Goal: Information Seeking & Learning: Learn about a topic

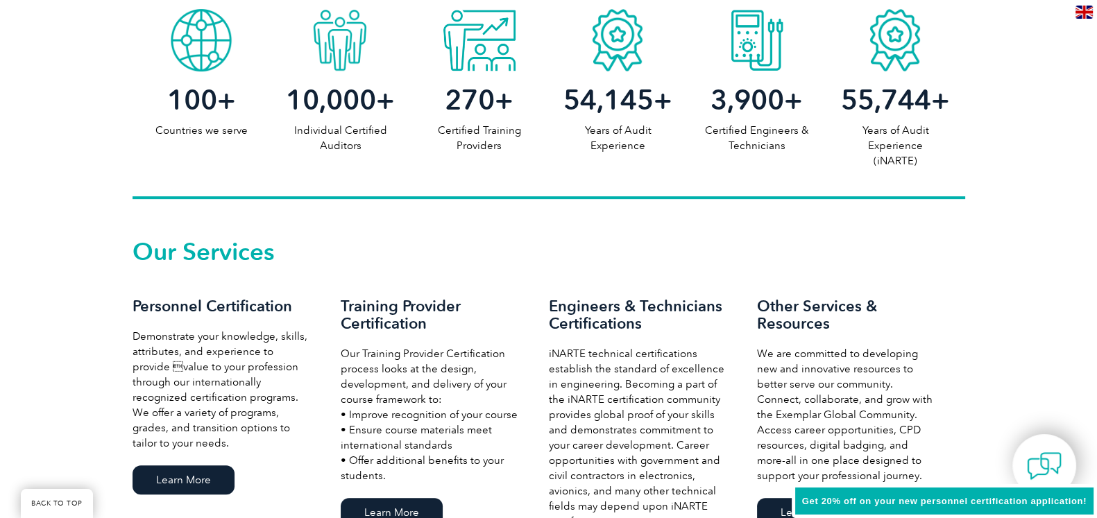
scroll to position [800, 0]
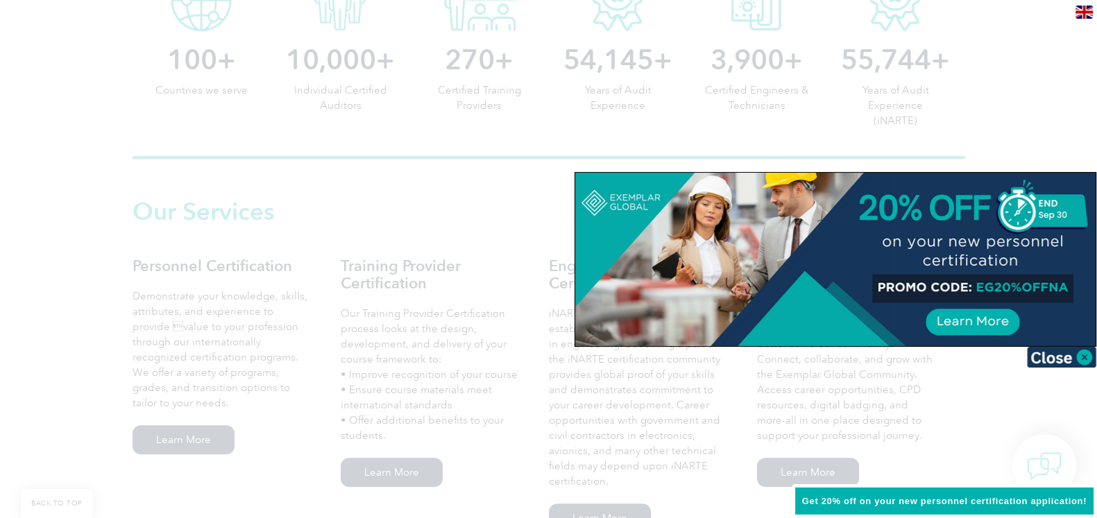
click at [392, 342] on div at bounding box center [548, 259] width 1097 height 518
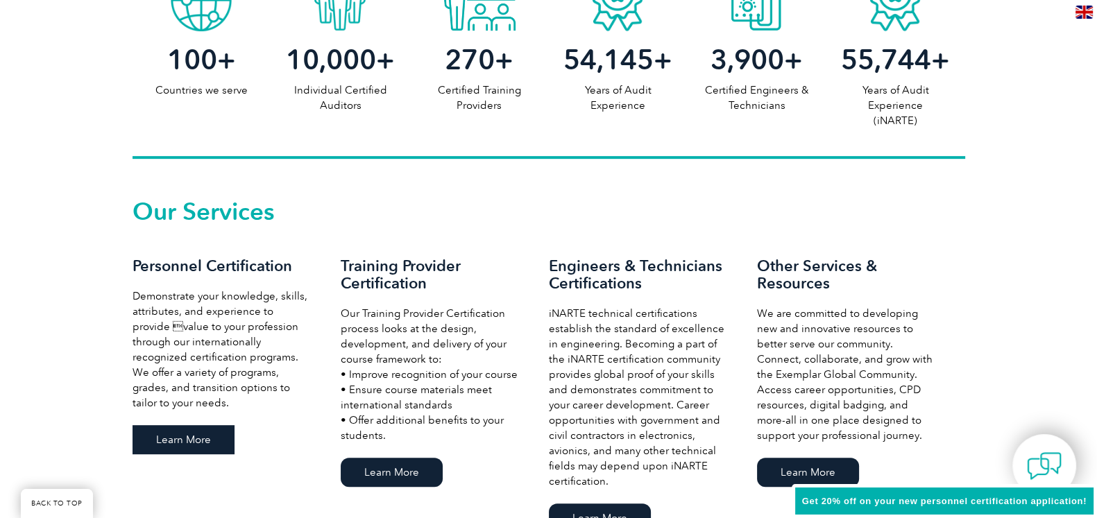
click at [182, 433] on link "Learn More" at bounding box center [183, 439] width 102 height 29
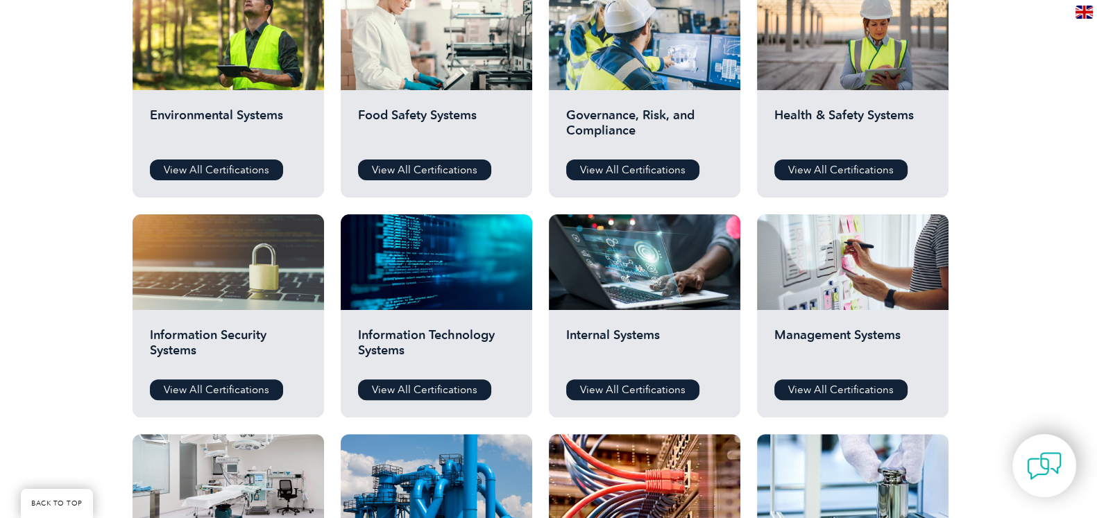
scroll to position [536, 0]
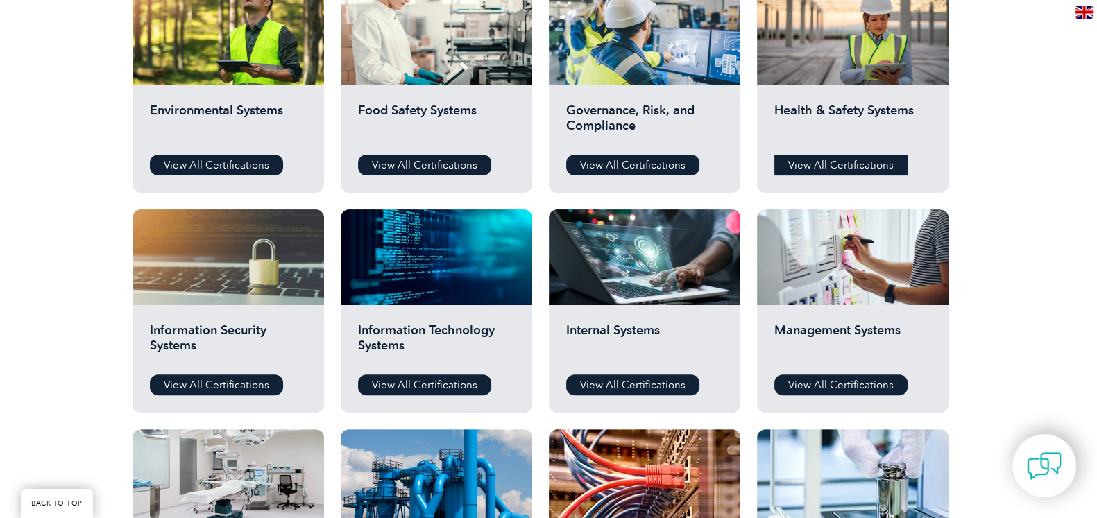
click at [877, 168] on link "View All Certifications" at bounding box center [840, 165] width 133 height 21
click at [853, 379] on link "View All Certifications" at bounding box center [840, 385] width 133 height 21
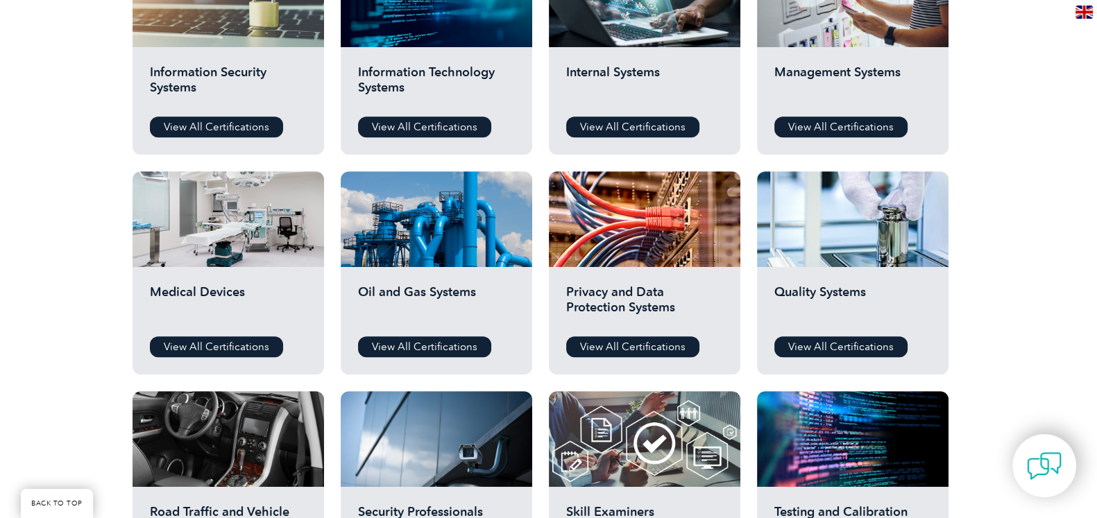
scroll to position [827, 0]
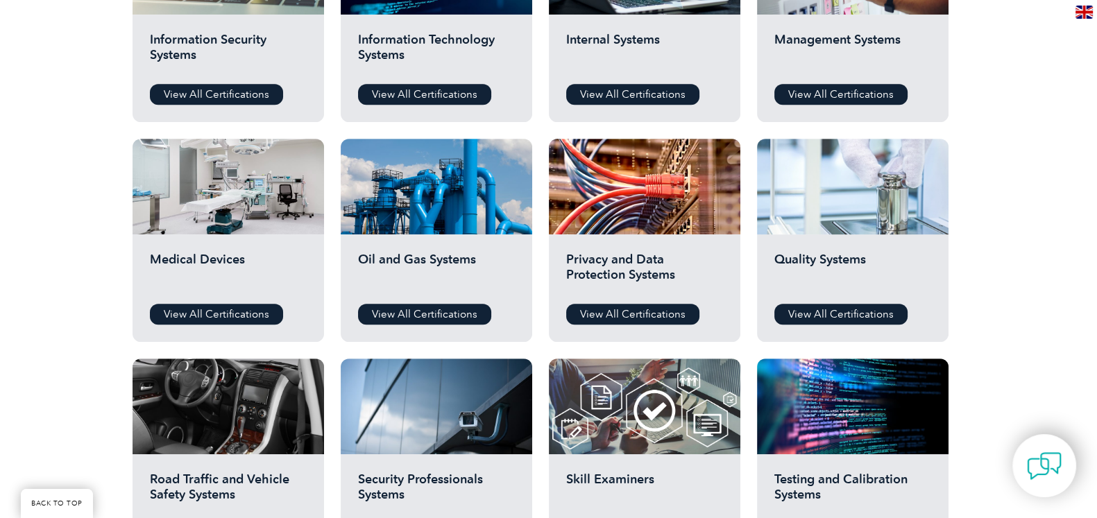
click at [835, 227] on div at bounding box center [852, 187] width 191 height 96
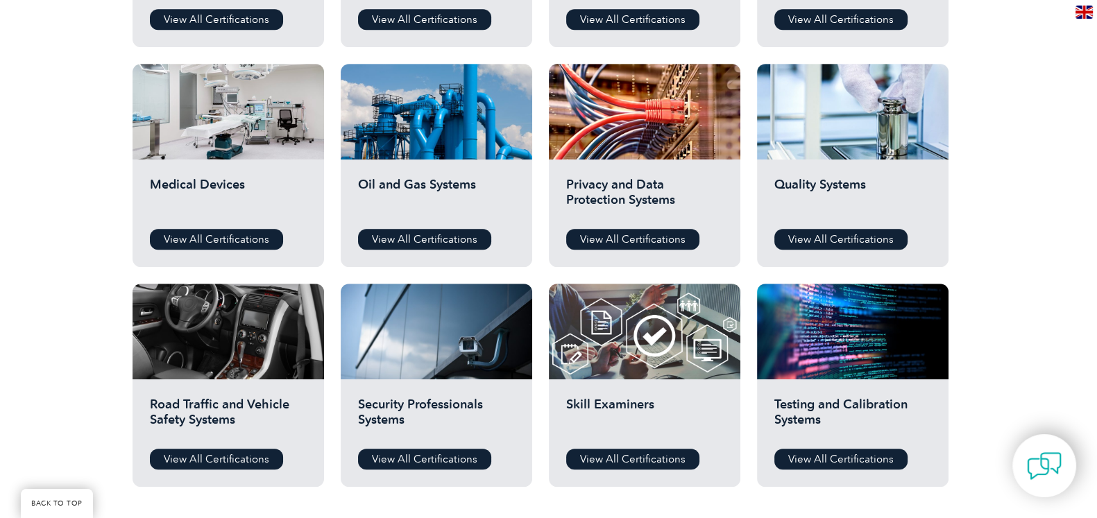
scroll to position [828, 0]
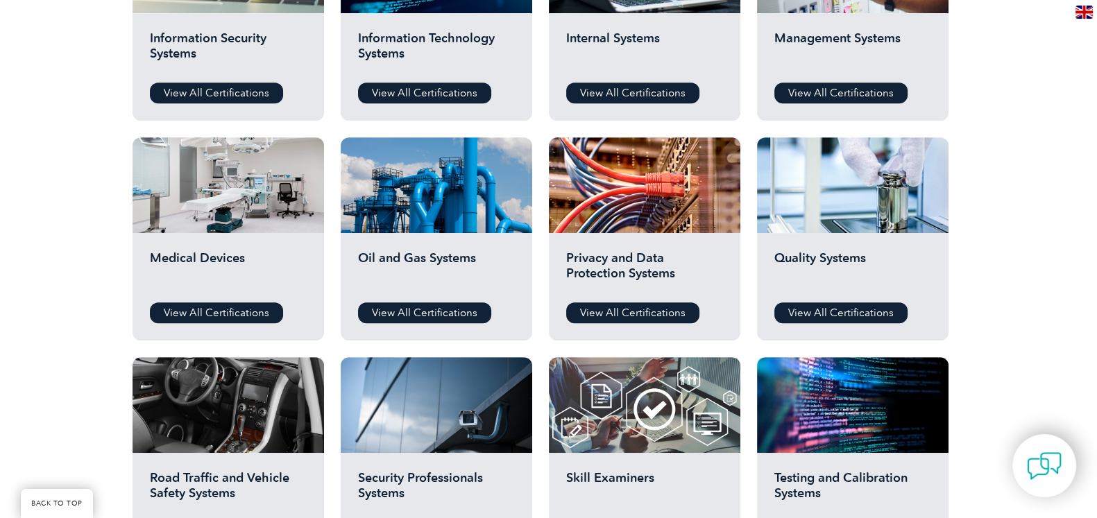
click at [236, 253] on h2 "Medical Devices" at bounding box center [228, 271] width 157 height 42
click at [232, 310] on link "View All Certifications" at bounding box center [216, 312] width 133 height 21
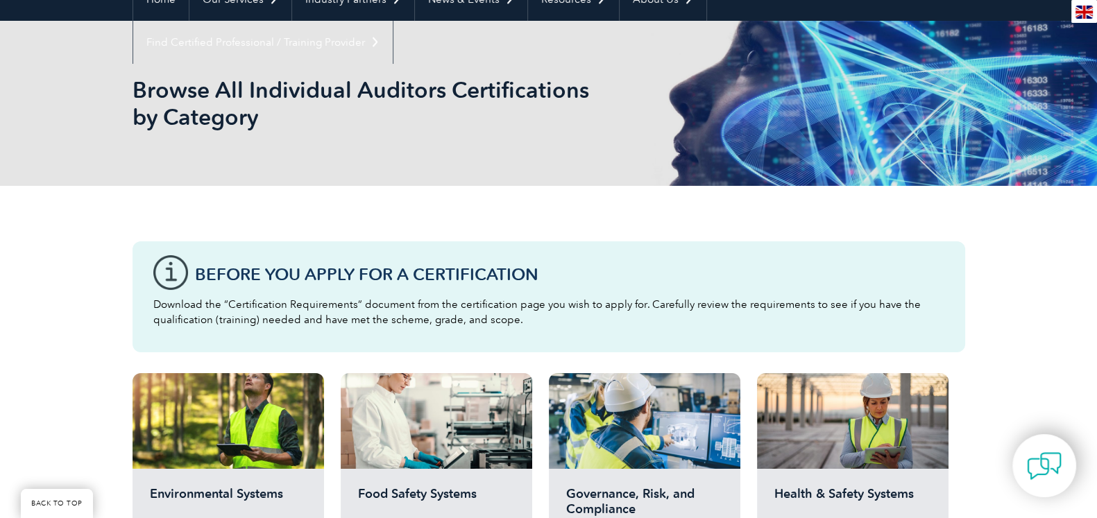
scroll to position [0, 0]
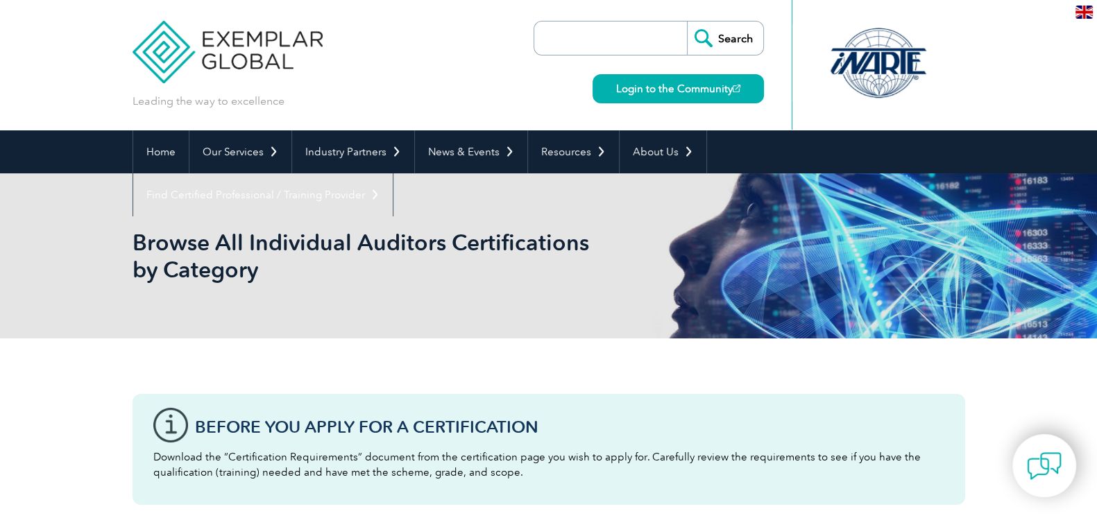
click at [611, 39] on input "search" at bounding box center [614, 38] width 146 height 33
type input "v"
paste input "ISO 15189"
click at [576, 40] on input "ISO 15189" at bounding box center [614, 38] width 146 height 33
type input "ISO15189"
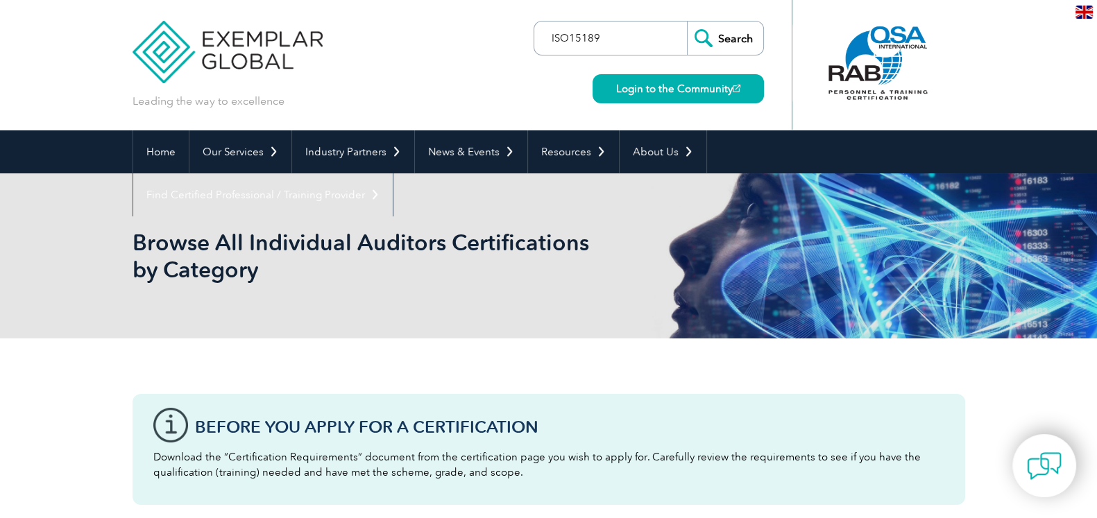
click at [687, 22] on input "Search" at bounding box center [725, 38] width 76 height 33
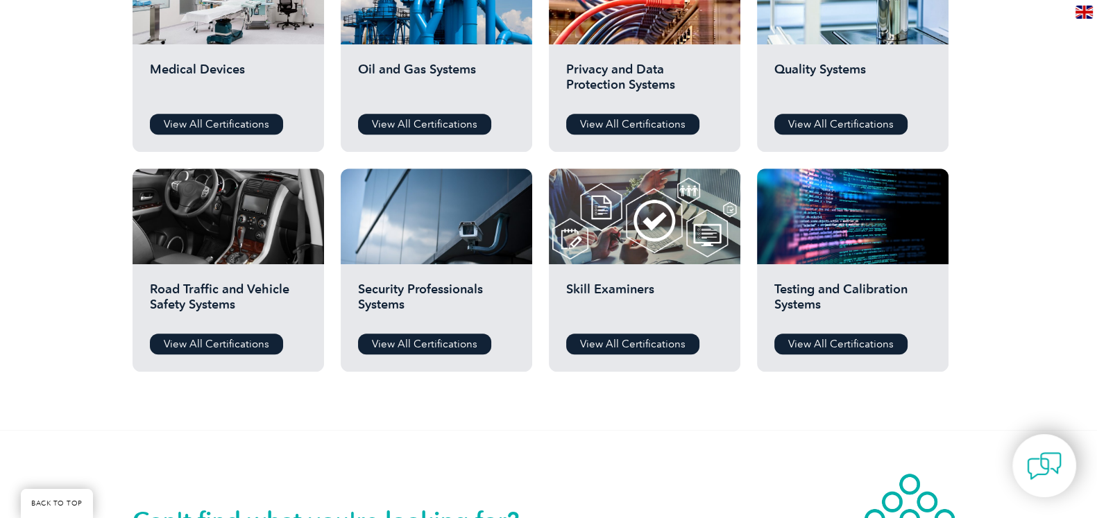
scroll to position [1157, 0]
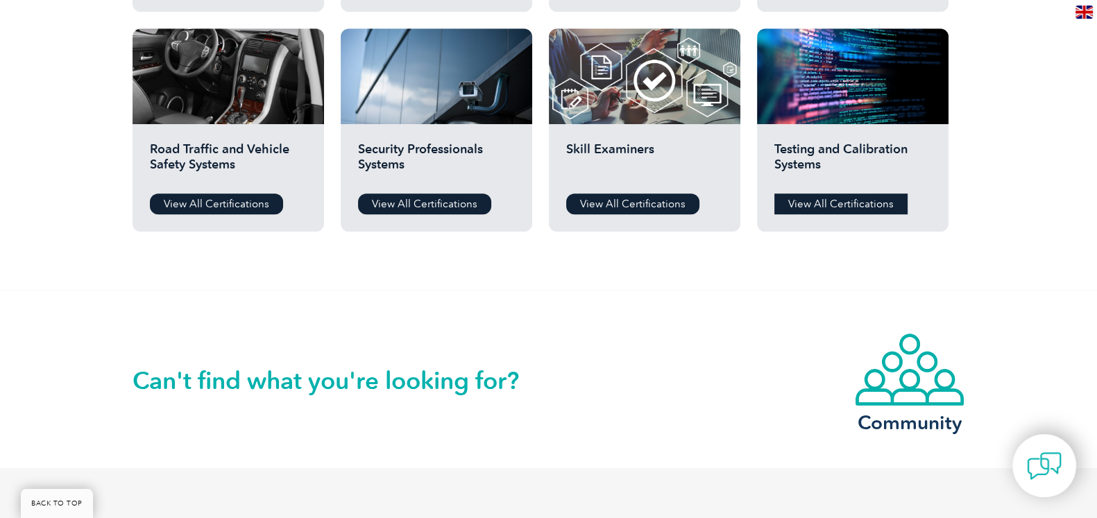
click at [816, 206] on link "View All Certifications" at bounding box center [840, 204] width 133 height 21
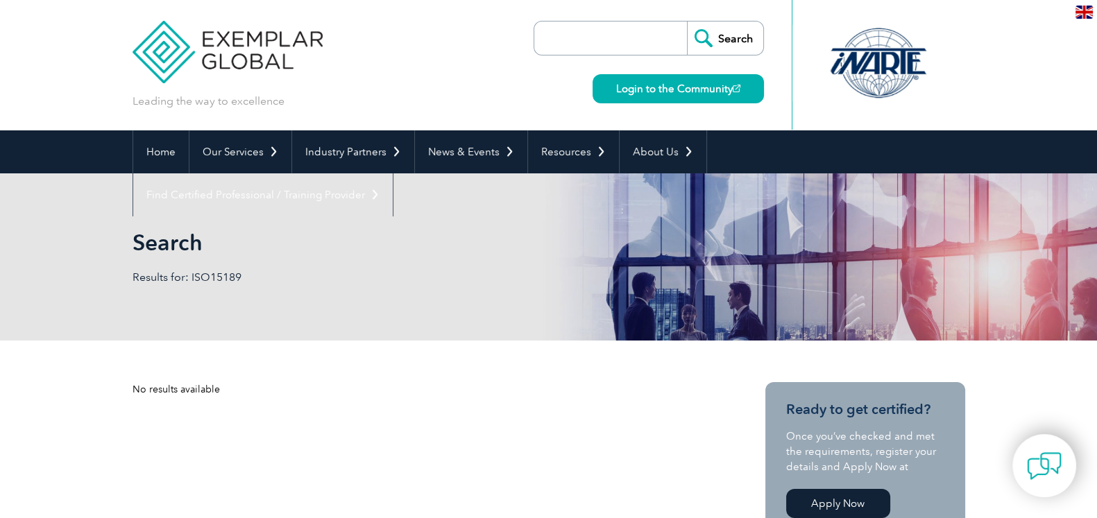
click at [629, 42] on input "search" at bounding box center [614, 38] width 146 height 33
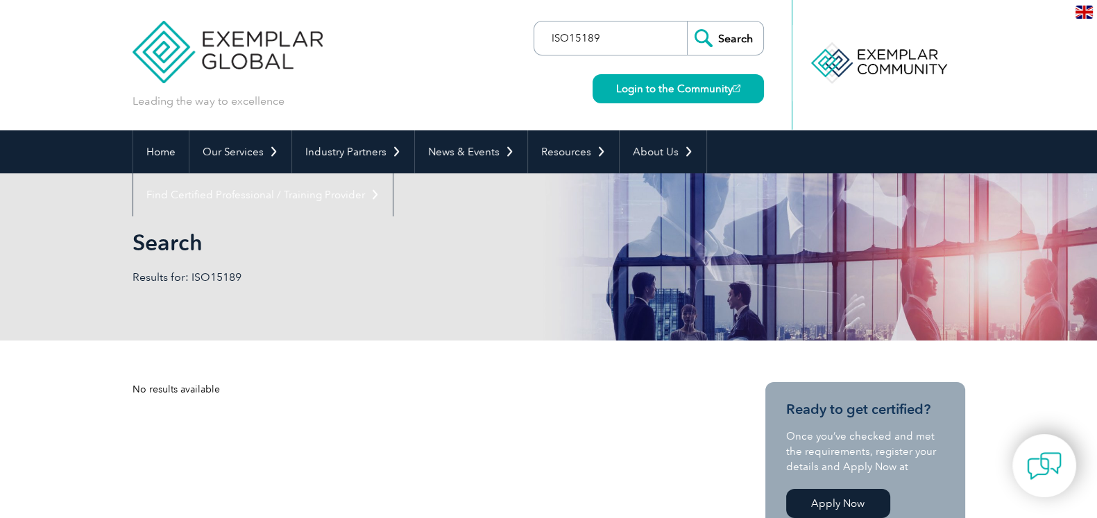
click at [569, 39] on input "ISO15189" at bounding box center [614, 38] width 146 height 33
type input "ISO 15189"
click at [729, 37] on input "Search" at bounding box center [725, 38] width 76 height 33
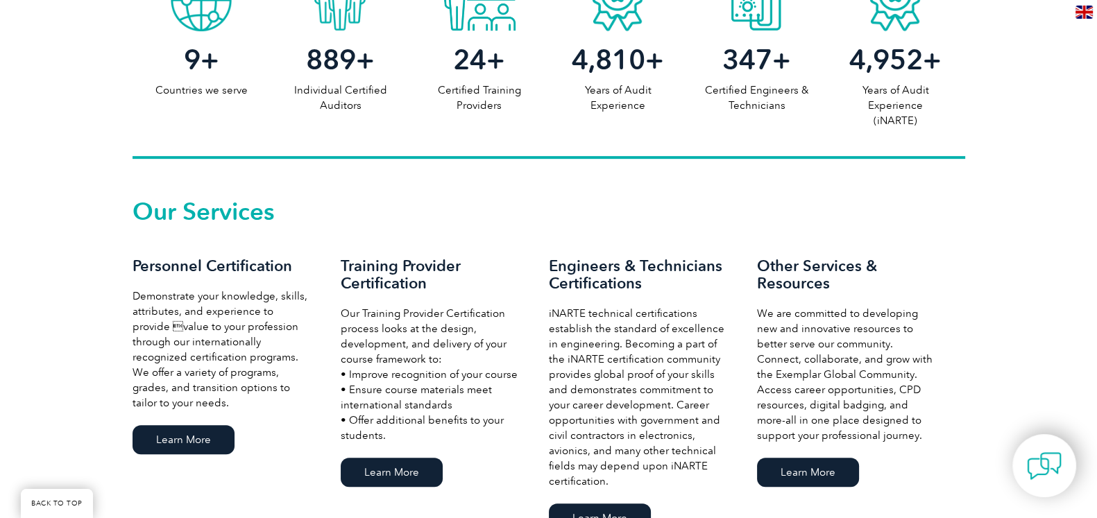
scroll to position [800, 0]
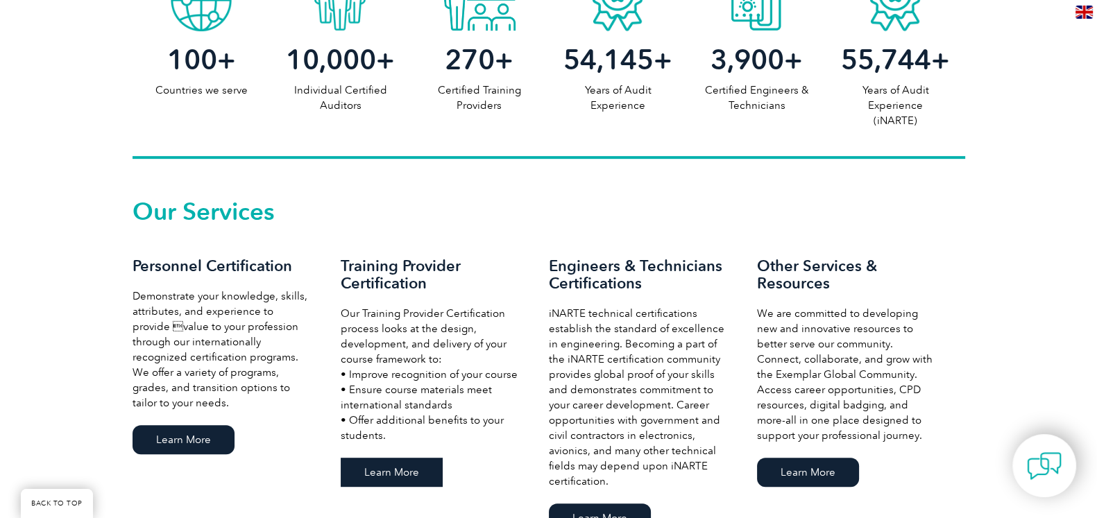
click at [416, 480] on link "Learn More" at bounding box center [392, 472] width 102 height 29
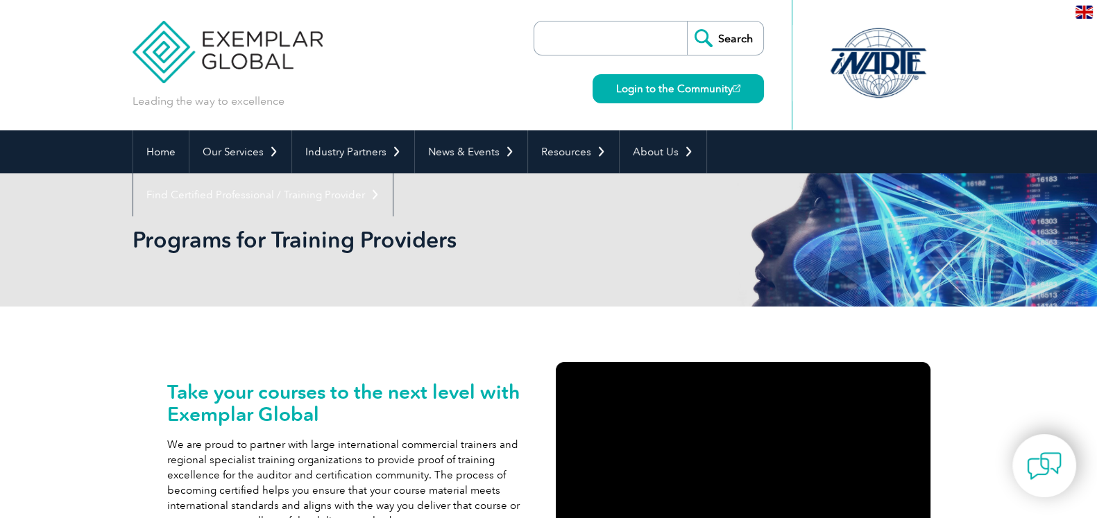
drag, startPoint x: 1106, startPoint y: 37, endPoint x: 1104, endPoint y: -15, distance: 52.0
